Goal: Transaction & Acquisition: Download file/media

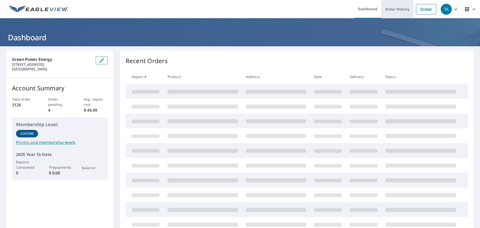
click at [394, 10] on link "Order History" at bounding box center [398, 9] width 32 height 18
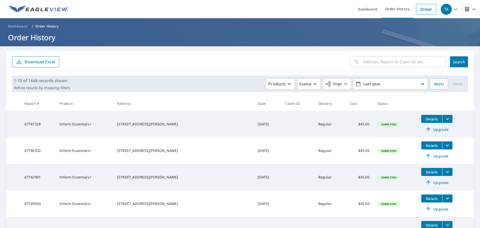
click at [382, 66] on input "text" at bounding box center [404, 62] width 83 height 14
paste input "43 [GEOGRAPHIC_DATA]"
type input "43 [GEOGRAPHIC_DATA]"
click button "Search" at bounding box center [459, 61] width 18 height 11
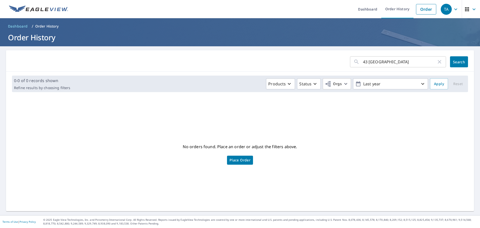
click at [375, 61] on input "43 [GEOGRAPHIC_DATA]" at bounding box center [400, 62] width 74 height 14
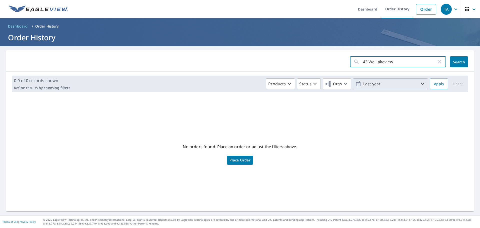
type input "43 W [GEOGRAPHIC_DATA]"
click button "Search" at bounding box center [459, 61] width 18 height 11
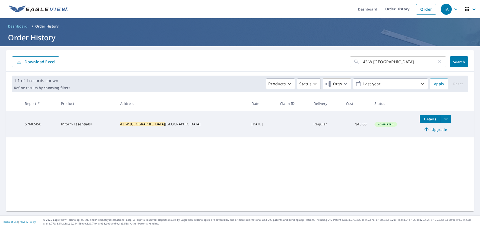
click at [443, 120] on icon "filesDropdownBtn-67682450" at bounding box center [446, 119] width 6 height 6
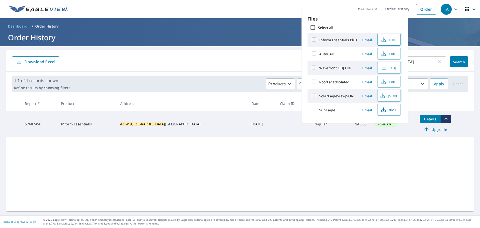
click at [390, 38] on span "PDF" at bounding box center [389, 40] width 16 height 6
click at [389, 81] on span "DXF" at bounding box center [389, 82] width 16 height 6
